Goal: Browse casually: Explore the website without a specific task or goal

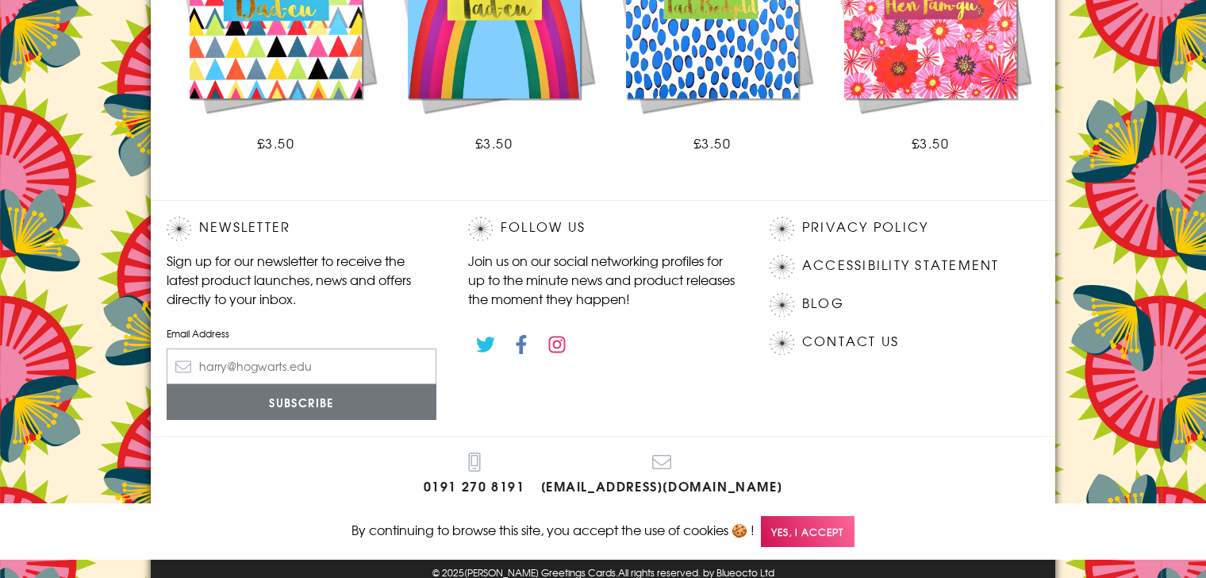
scroll to position [1183, 0]
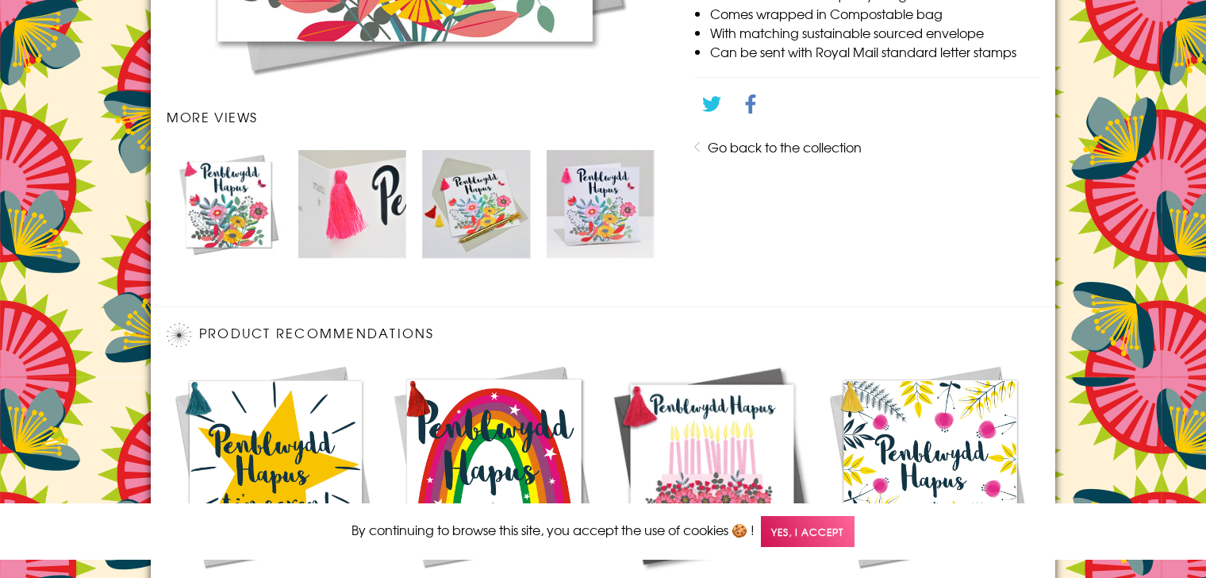
scroll to position [1059, 0]
